Goal: Task Accomplishment & Management: Use online tool/utility

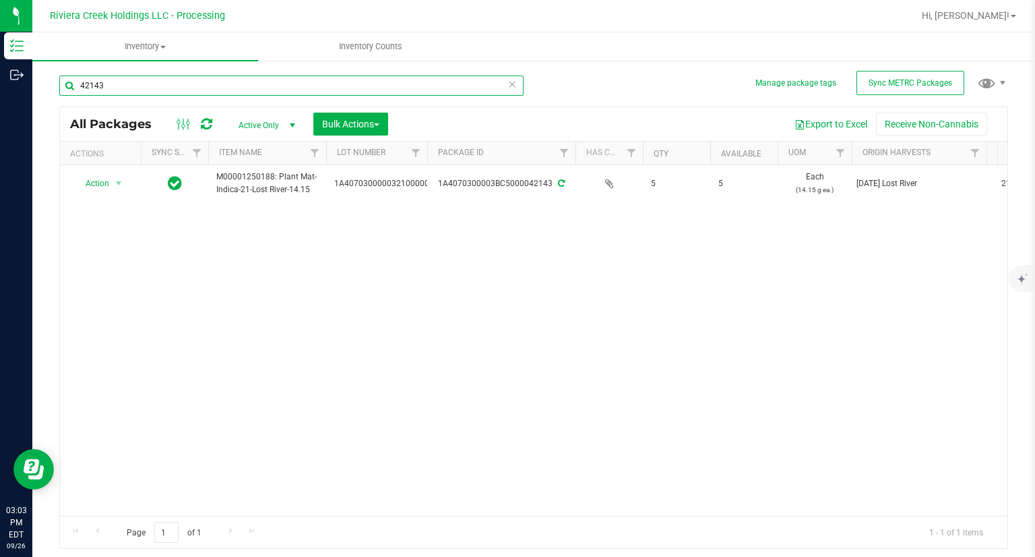
click at [225, 84] on input "42143" at bounding box center [291, 85] width 464 height 20
click at [224, 84] on input "42143" at bounding box center [291, 85] width 464 height 20
click at [516, 84] on icon at bounding box center [511, 83] width 9 height 16
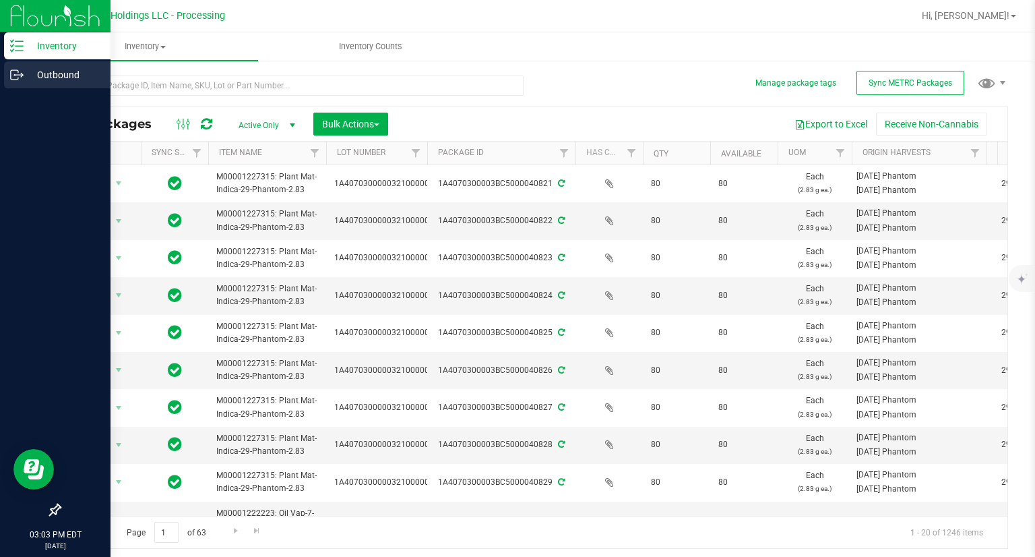
click at [0, 71] on link "Outbound" at bounding box center [55, 75] width 110 height 29
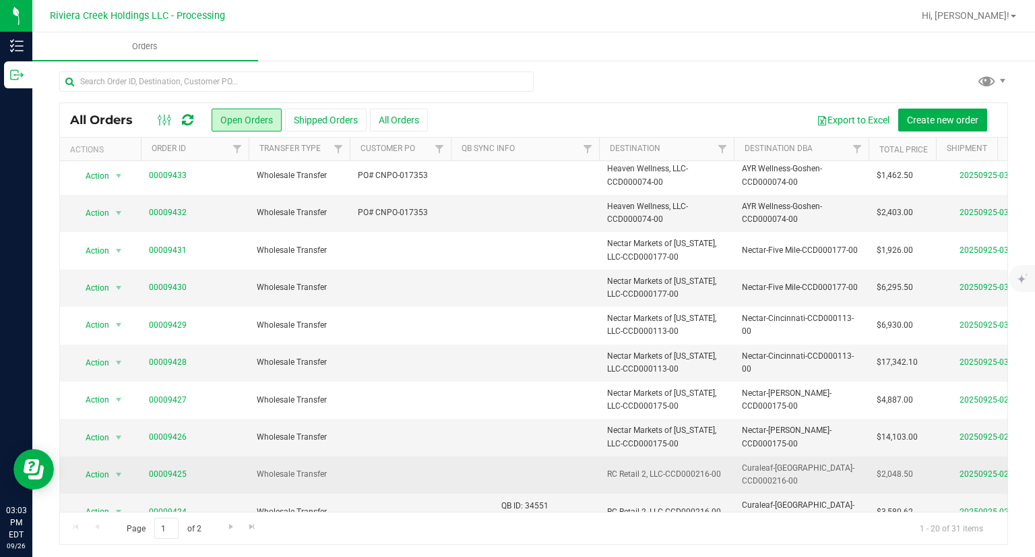
scroll to position [3, 0]
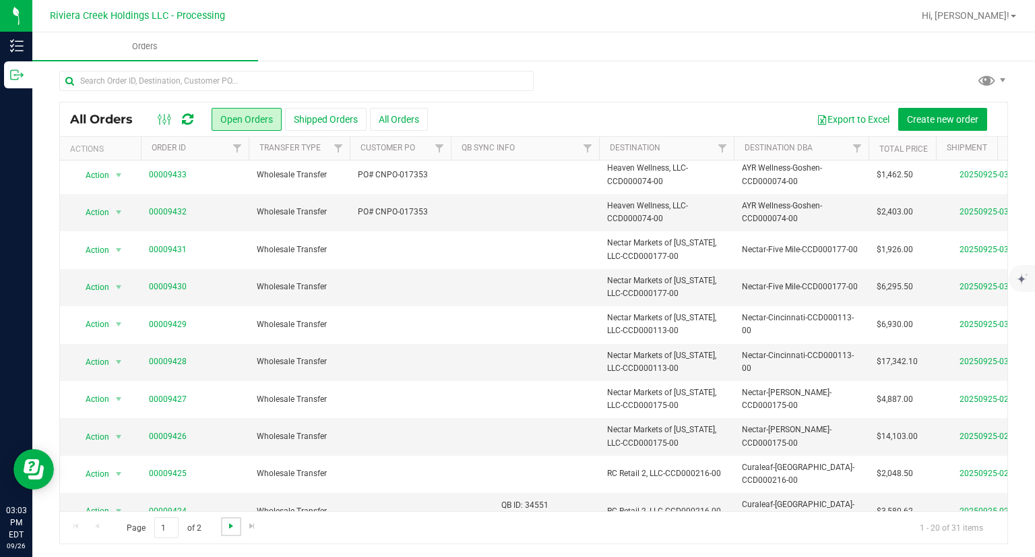
click at [226, 521] on span "Go to the next page" at bounding box center [231, 525] width 11 height 11
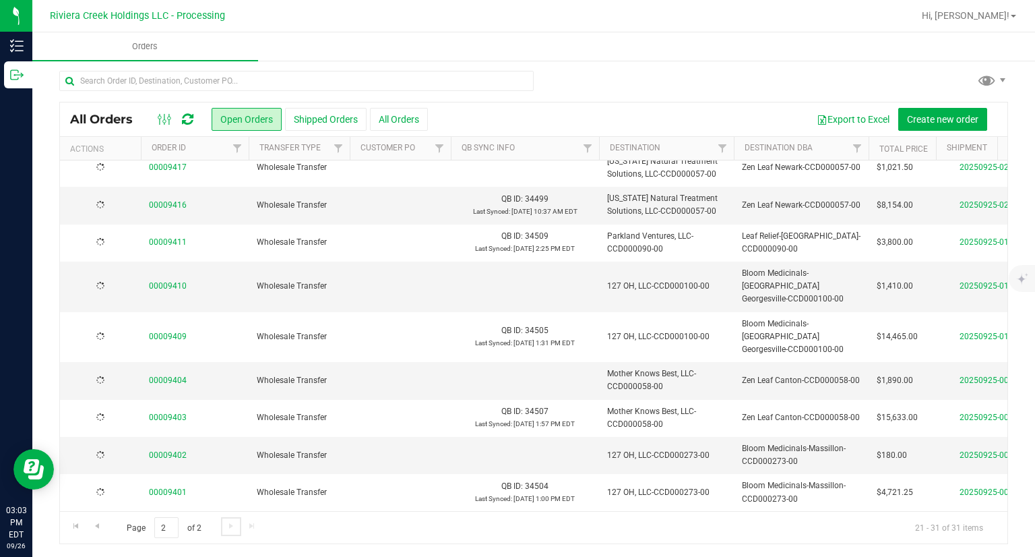
scroll to position [0, 0]
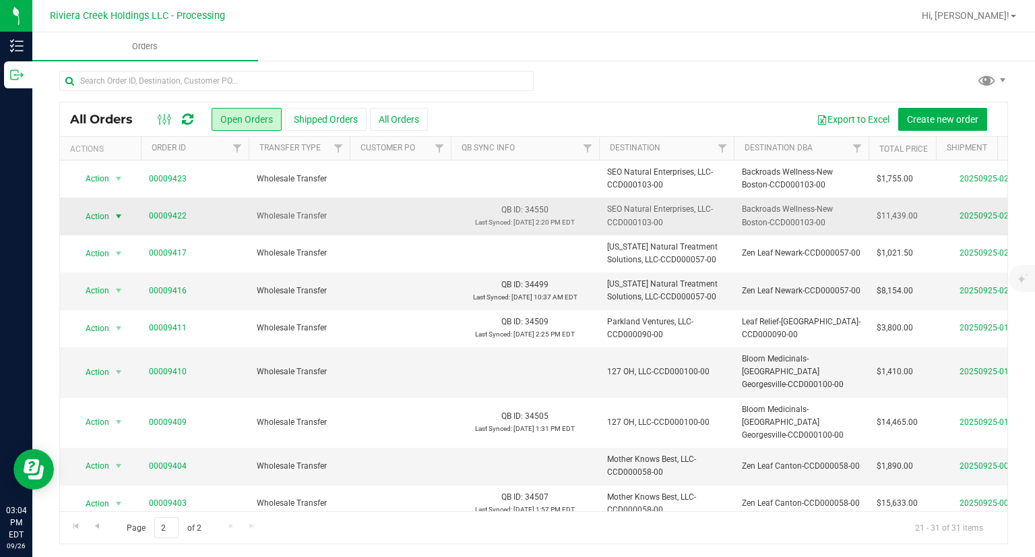
click at [86, 217] on span "Action" at bounding box center [91, 216] width 36 height 19
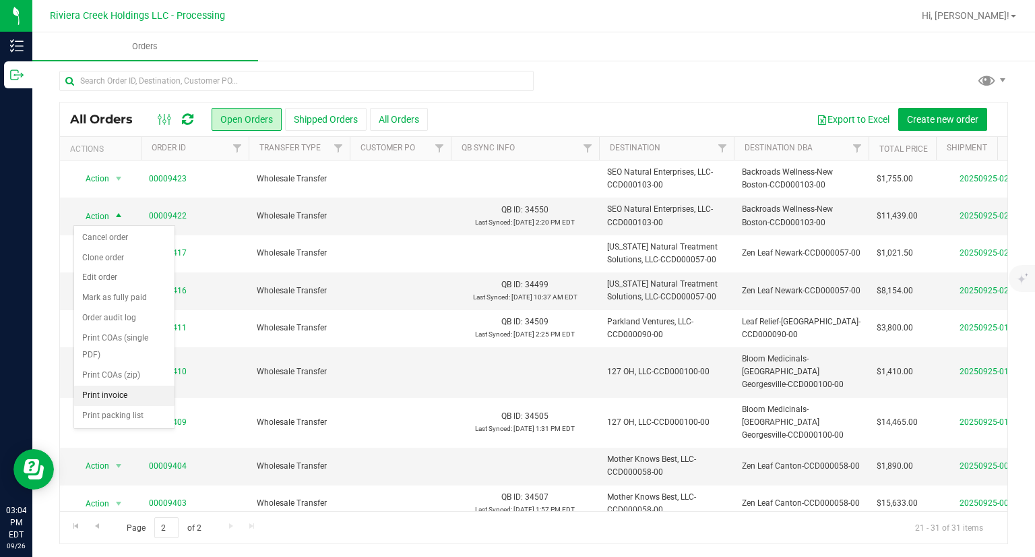
click at [130, 394] on li "Print invoice" at bounding box center [124, 395] width 100 height 20
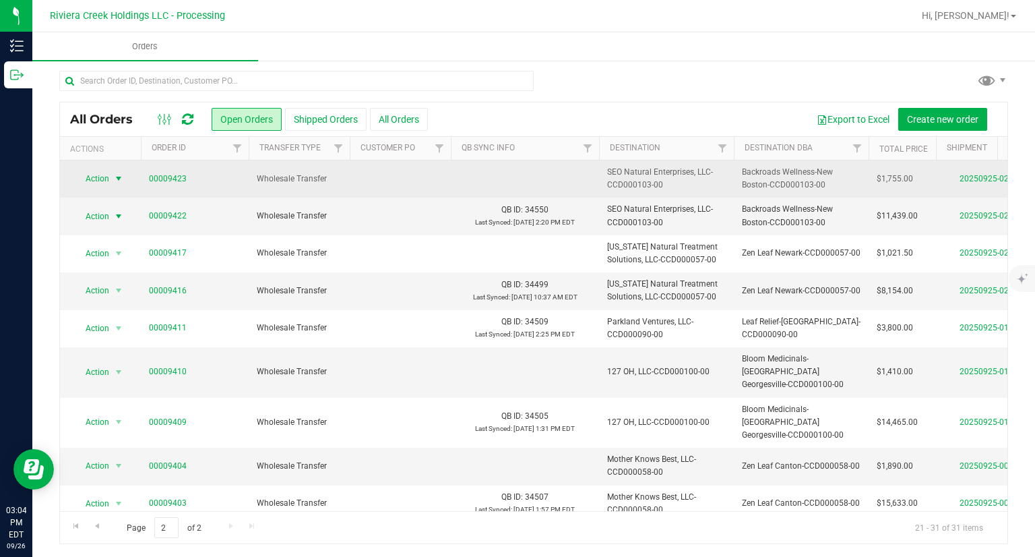
click at [116, 186] on span "select" at bounding box center [118, 178] width 17 height 19
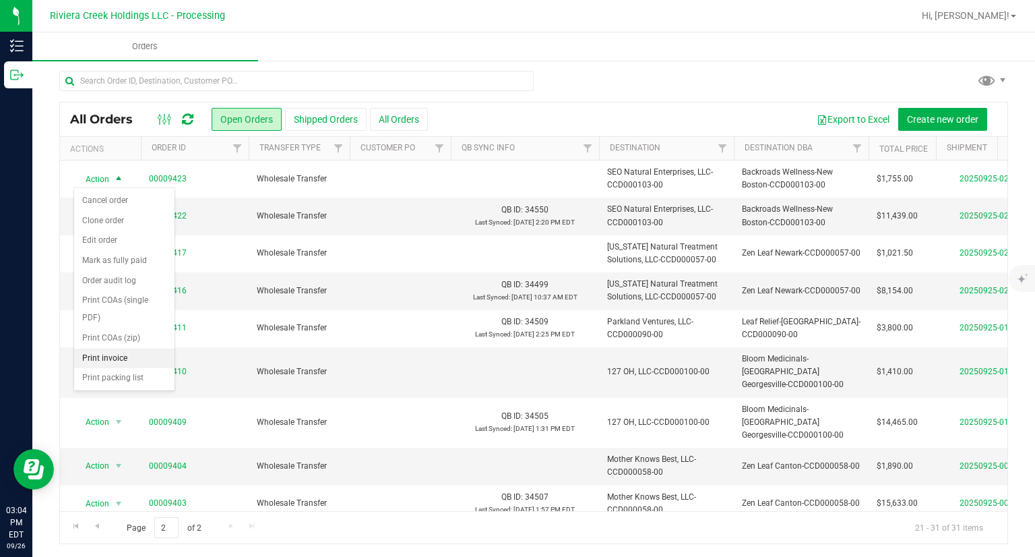
click at [155, 359] on li "Print invoice" at bounding box center [124, 358] width 100 height 20
click at [97, 524] on span "Go to the previous page" at bounding box center [97, 525] width 11 height 11
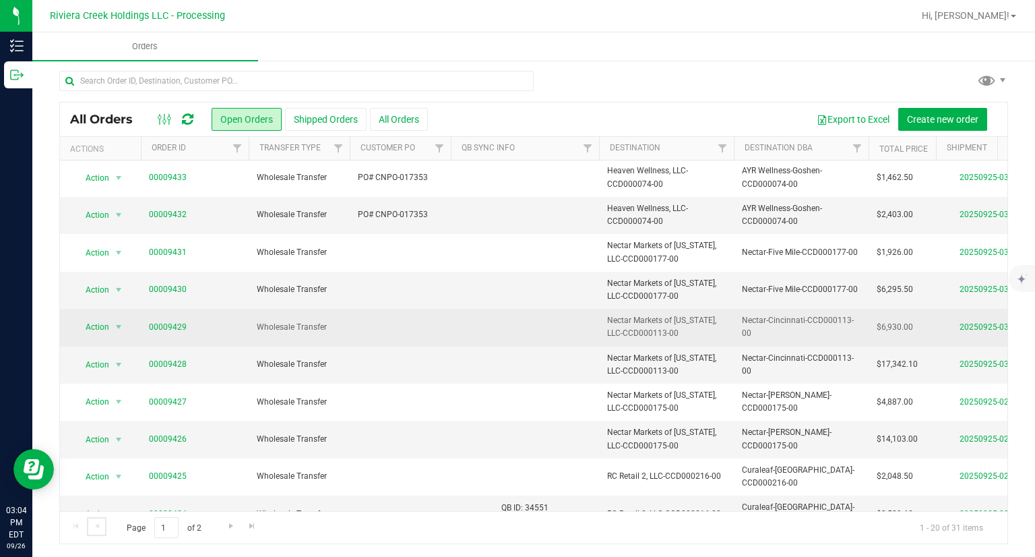
scroll to position [403, 0]
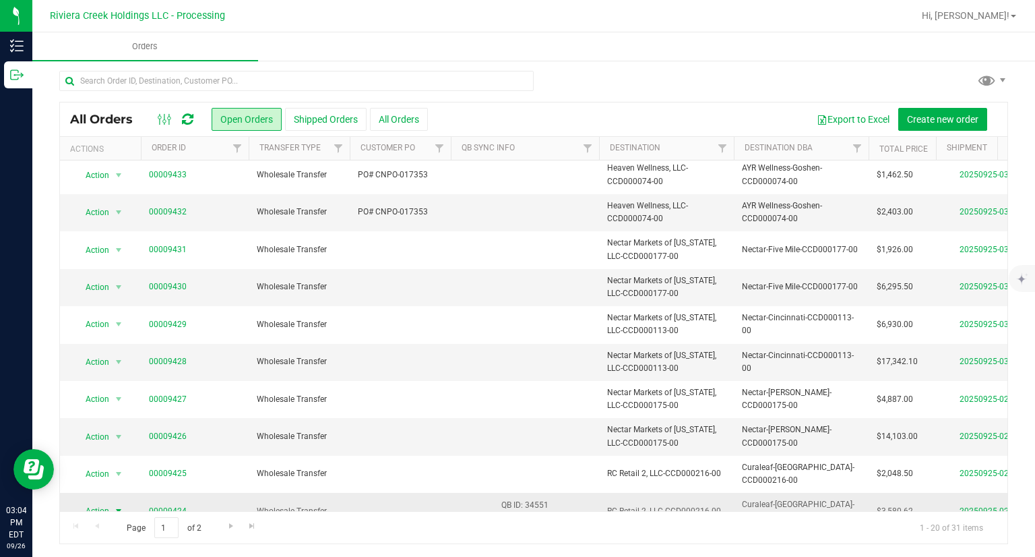
click at [83, 501] on span "Action" at bounding box center [91, 510] width 36 height 19
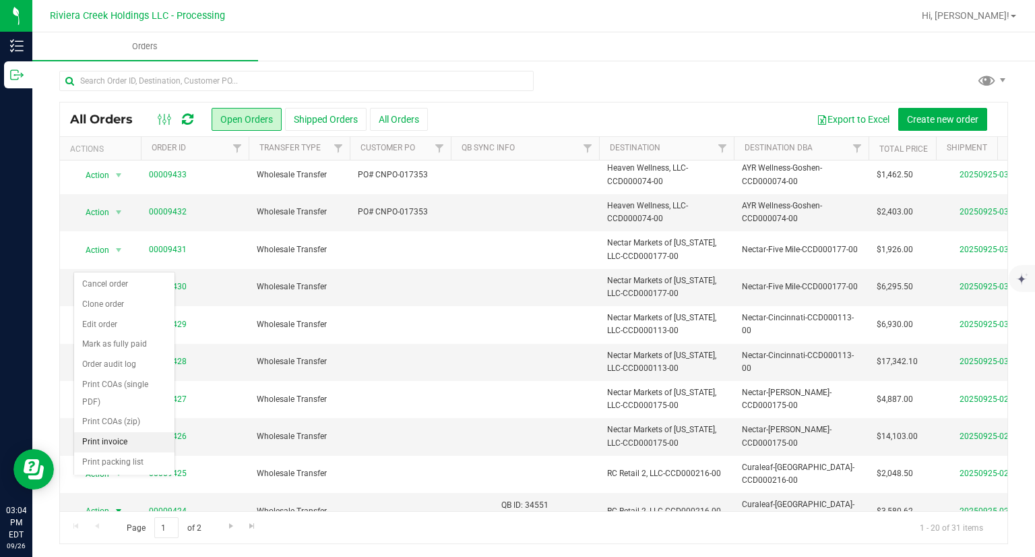
click at [97, 444] on li "Print invoice" at bounding box center [124, 442] width 100 height 20
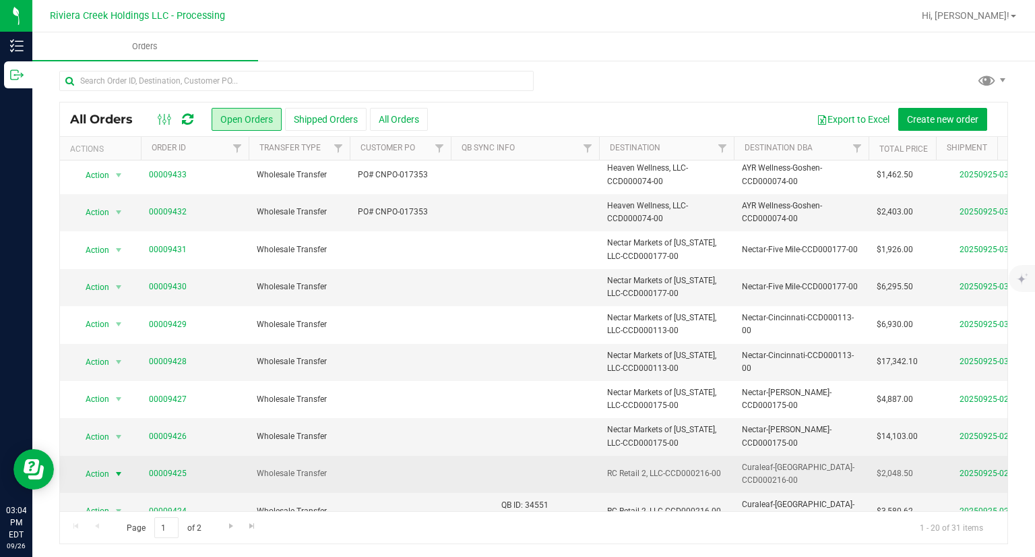
click at [90, 464] on span "Action" at bounding box center [91, 473] width 36 height 19
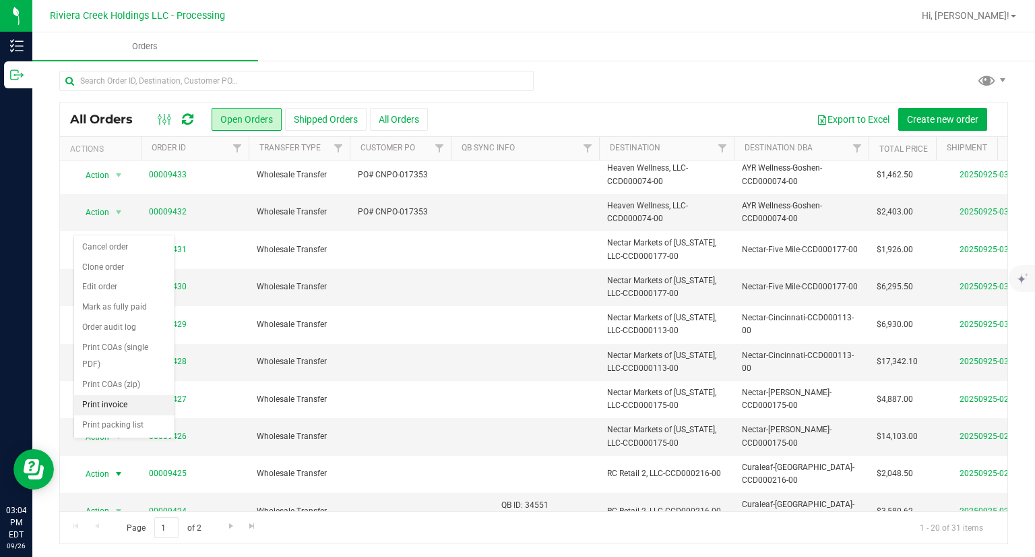
click at [107, 398] on li "Print invoice" at bounding box center [124, 405] width 100 height 20
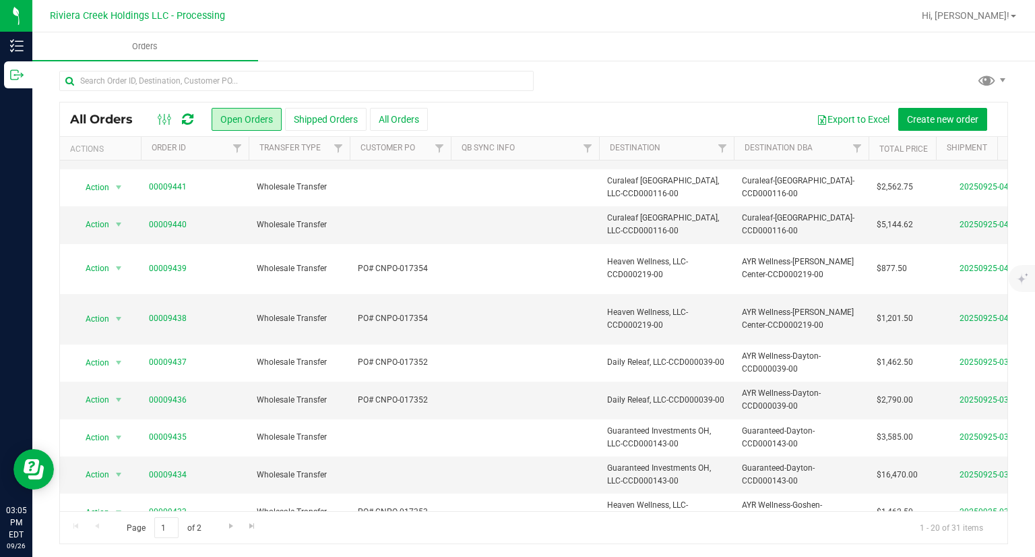
scroll to position [0, 0]
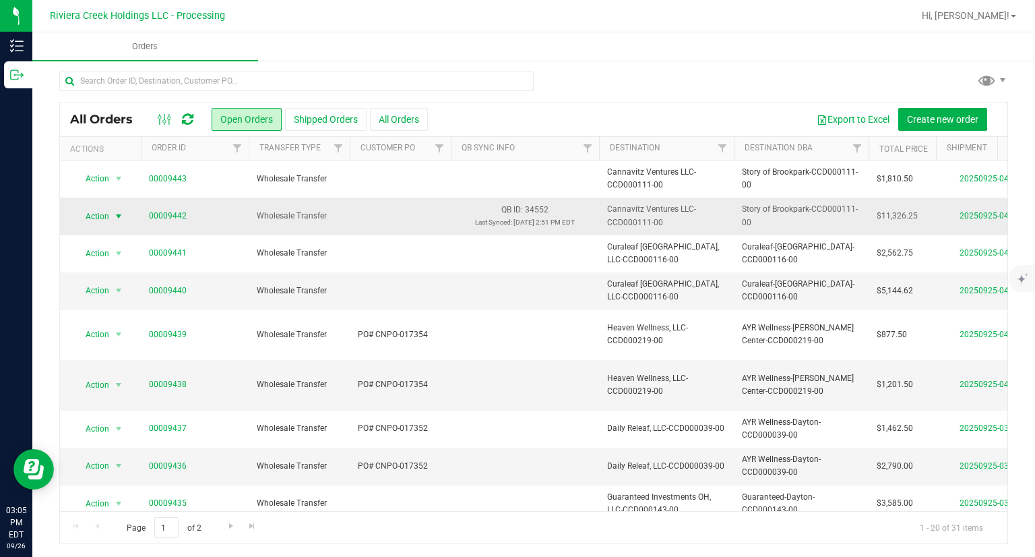
click at [120, 215] on span "select" at bounding box center [118, 216] width 11 height 11
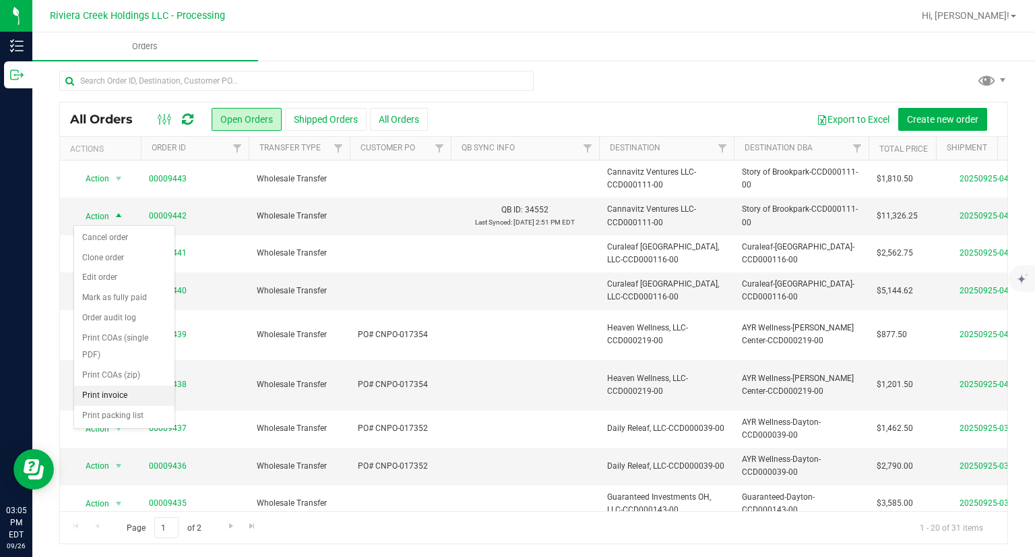
click at [117, 396] on li "Print invoice" at bounding box center [124, 395] width 100 height 20
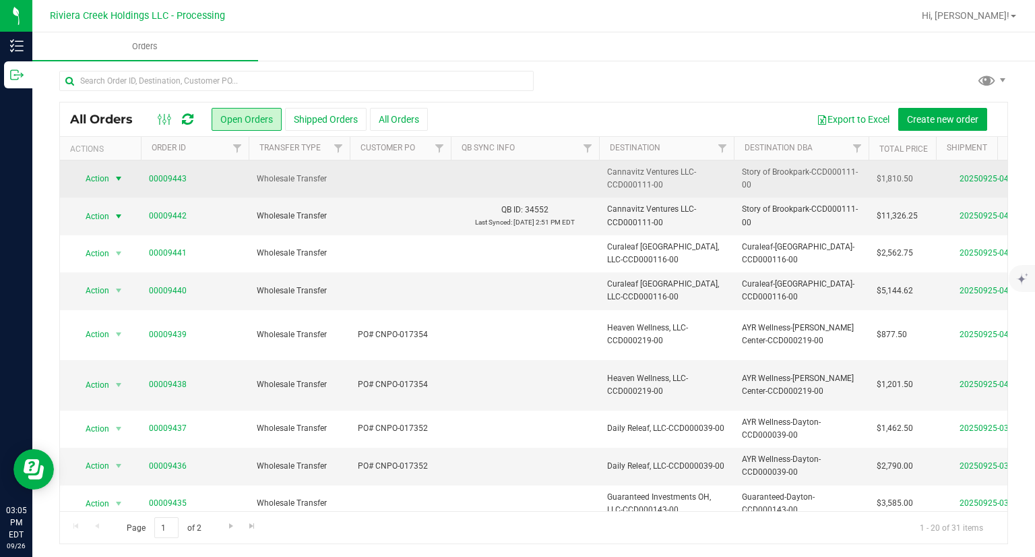
click at [106, 172] on span "Action" at bounding box center [91, 178] width 36 height 19
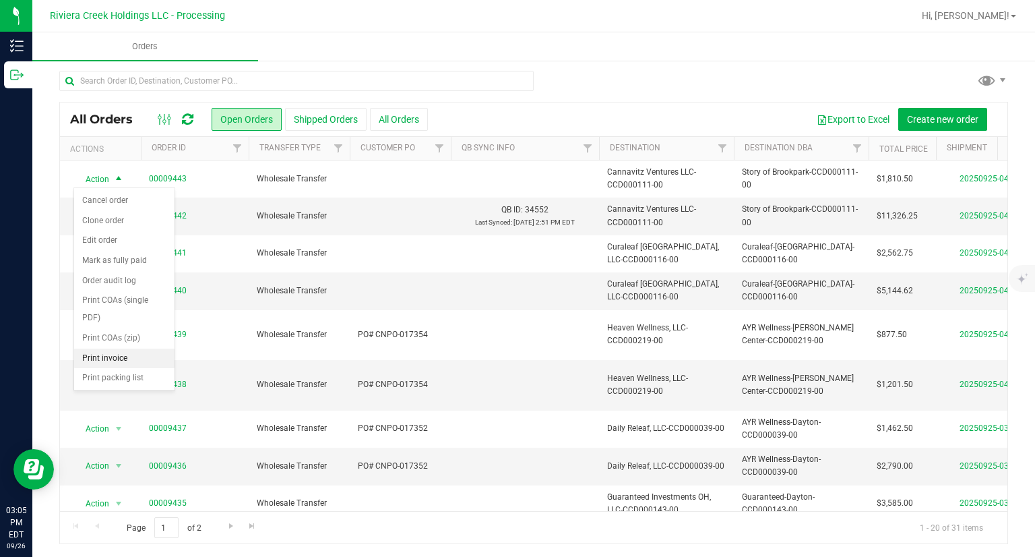
click at [129, 357] on li "Print invoice" at bounding box center [124, 358] width 100 height 20
